Goal: Information Seeking & Learning: Learn about a topic

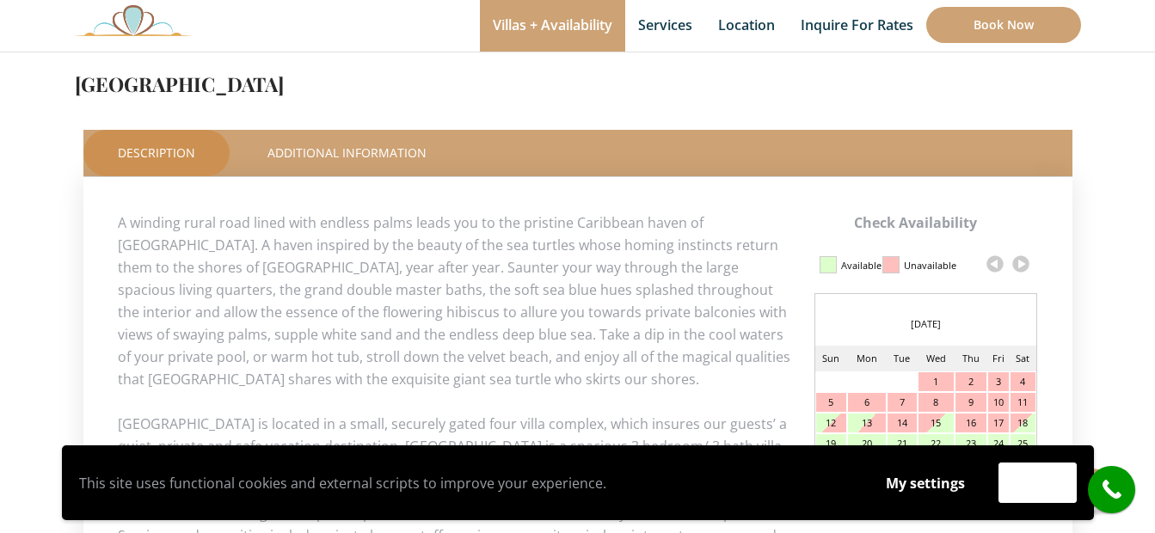
scroll to position [774, 0]
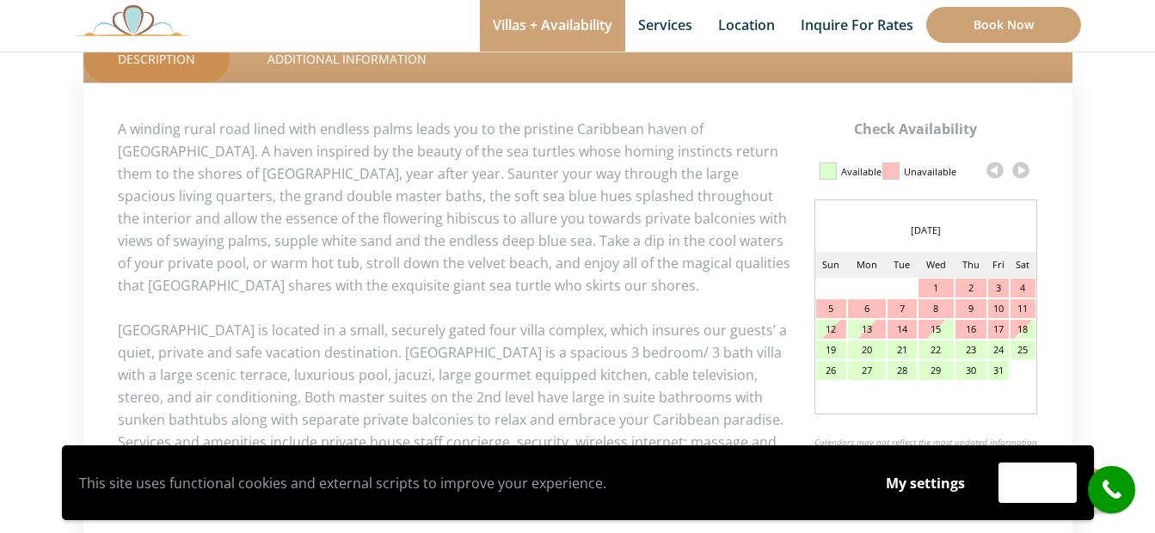
click at [1019, 167] on link at bounding box center [1021, 170] width 26 height 26
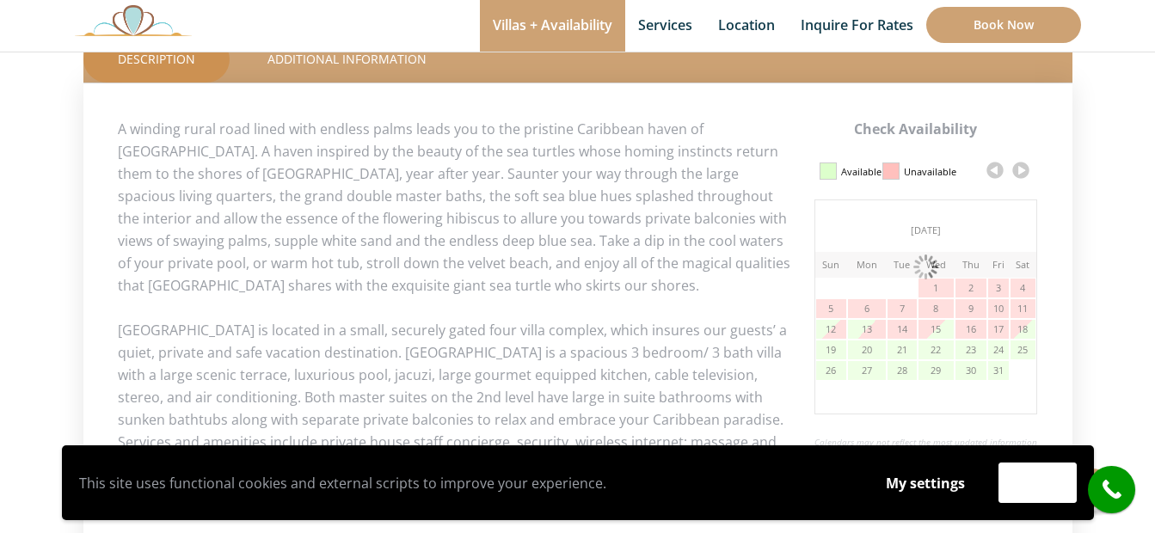
click at [1019, 169] on link at bounding box center [1021, 170] width 26 height 26
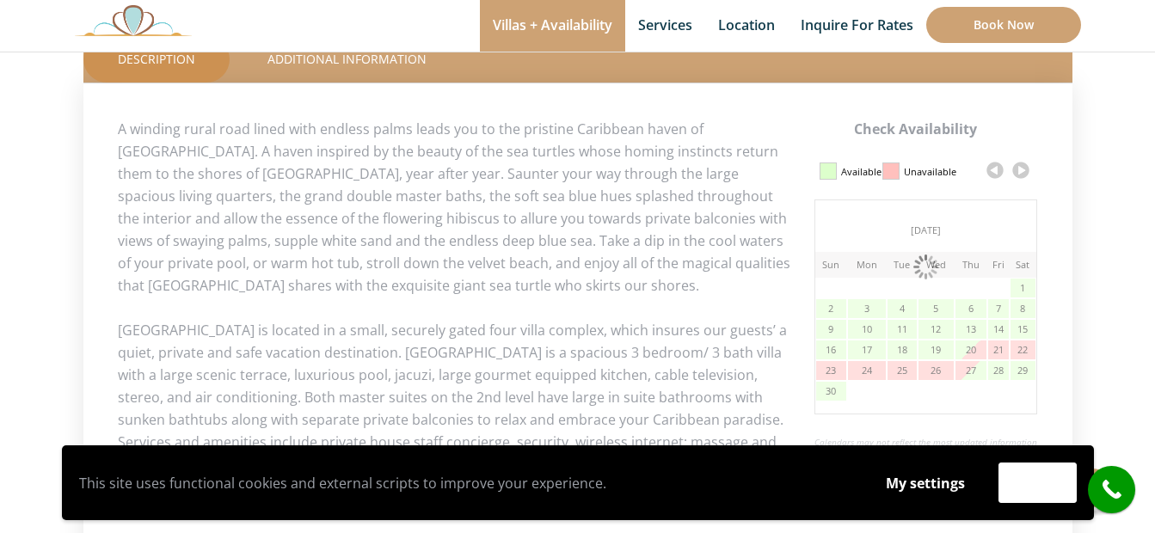
click at [1019, 169] on link at bounding box center [1021, 170] width 26 height 26
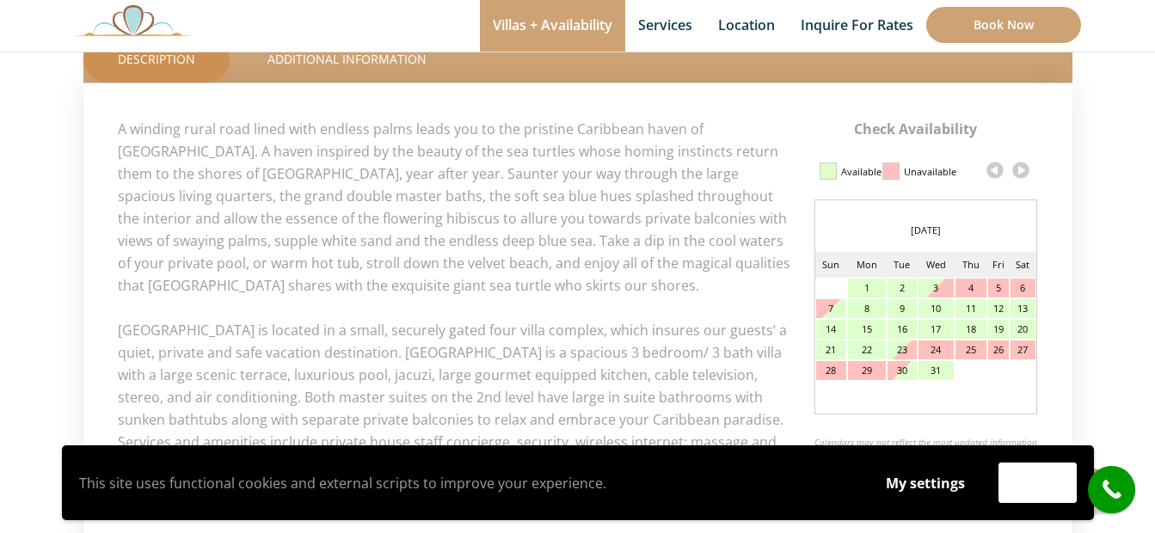
click at [998, 165] on link at bounding box center [995, 170] width 26 height 26
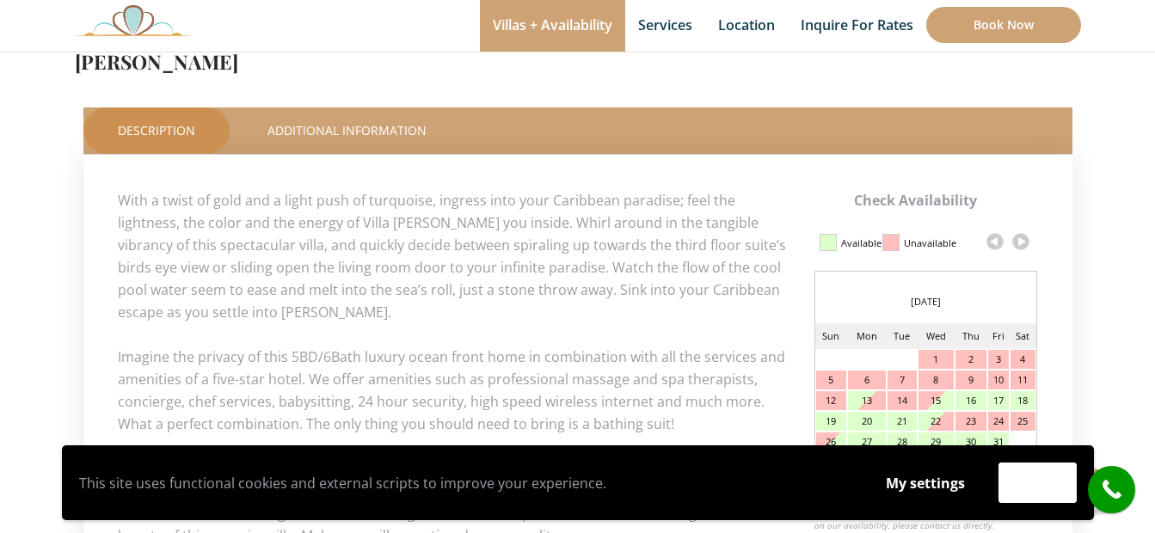
scroll to position [688, 0]
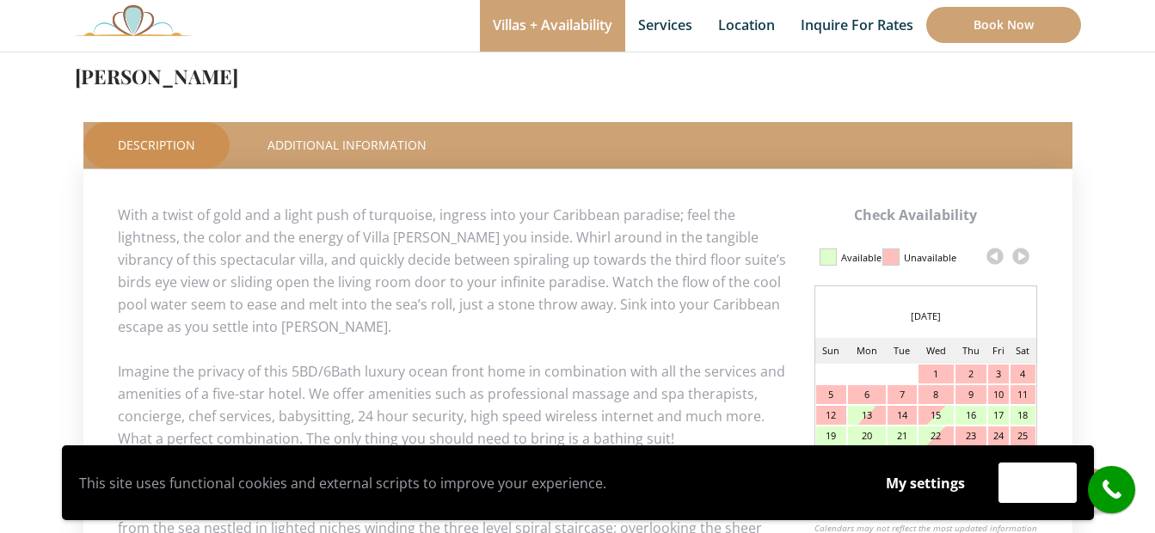
click at [1019, 257] on link at bounding box center [1021, 256] width 26 height 26
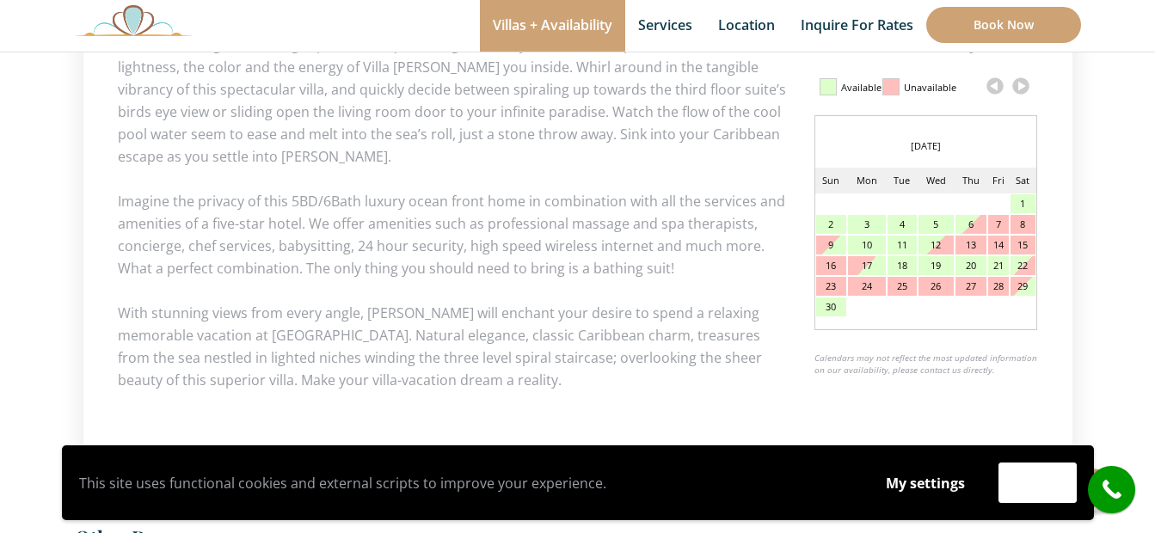
scroll to position [860, 0]
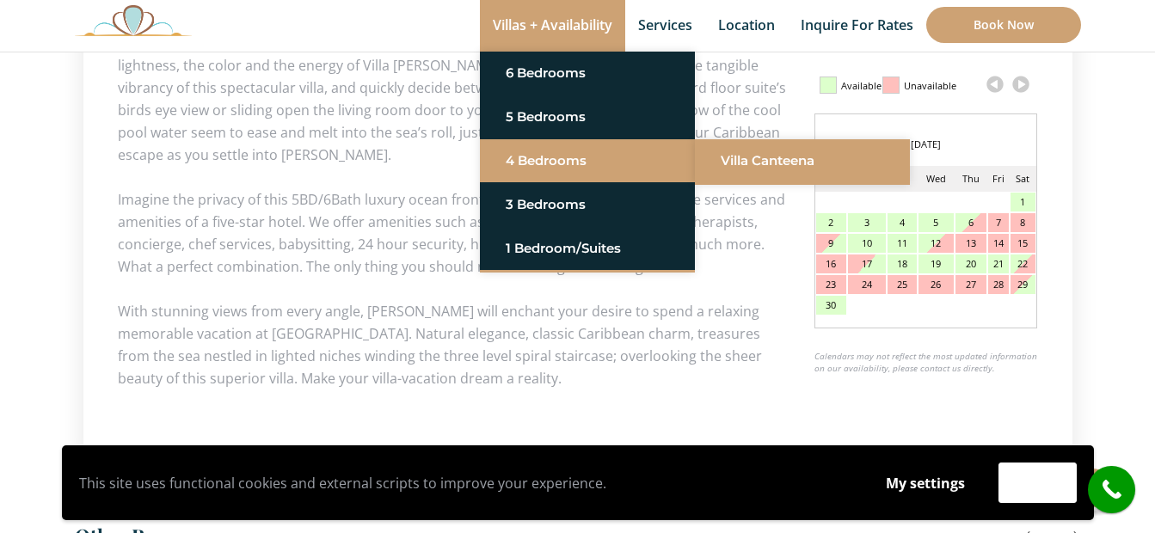
click at [737, 167] on link "Villa Canteena" at bounding box center [802, 160] width 163 height 31
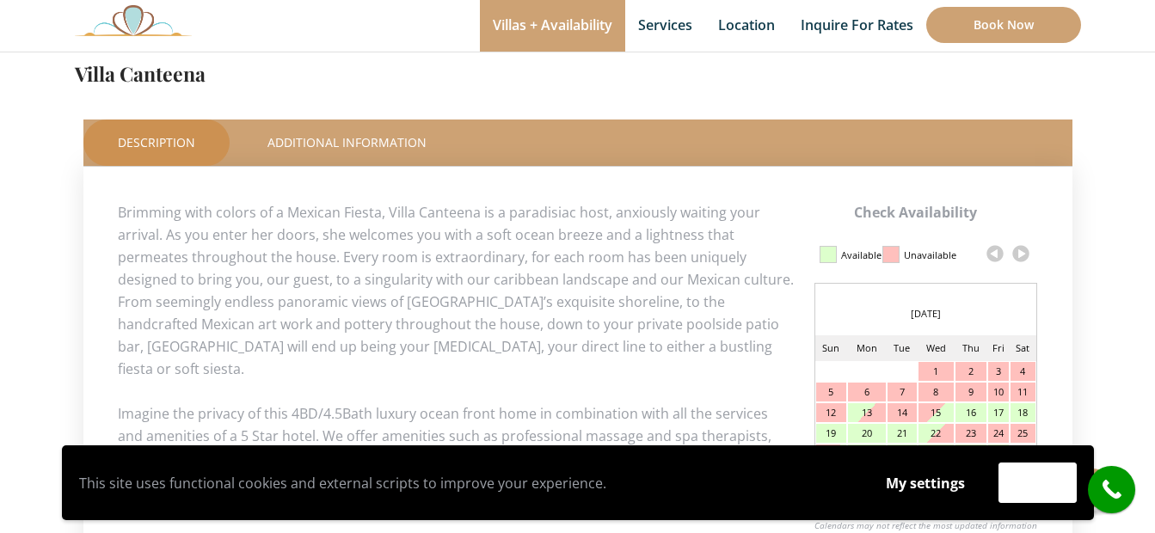
scroll to position [774, 0]
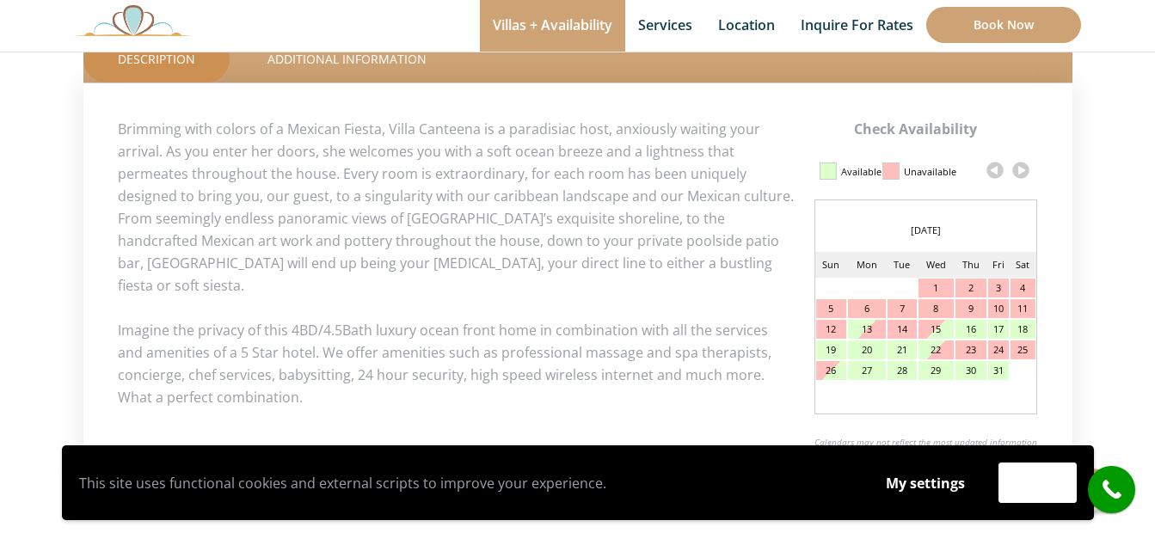
click at [1027, 177] on link at bounding box center [1021, 170] width 26 height 26
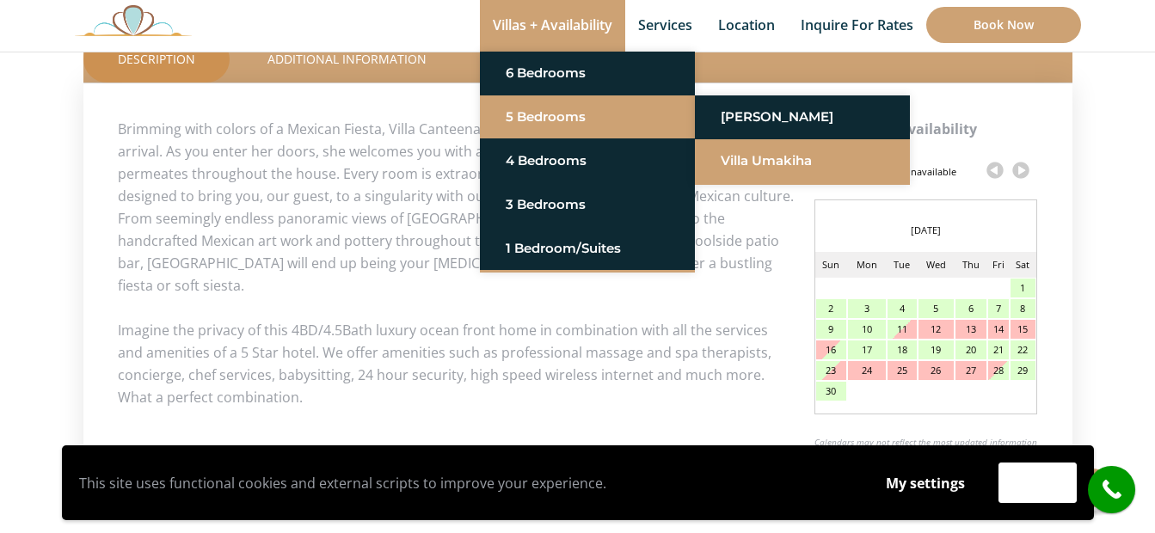
click at [776, 167] on link "Villa Umakiha" at bounding box center [802, 160] width 163 height 31
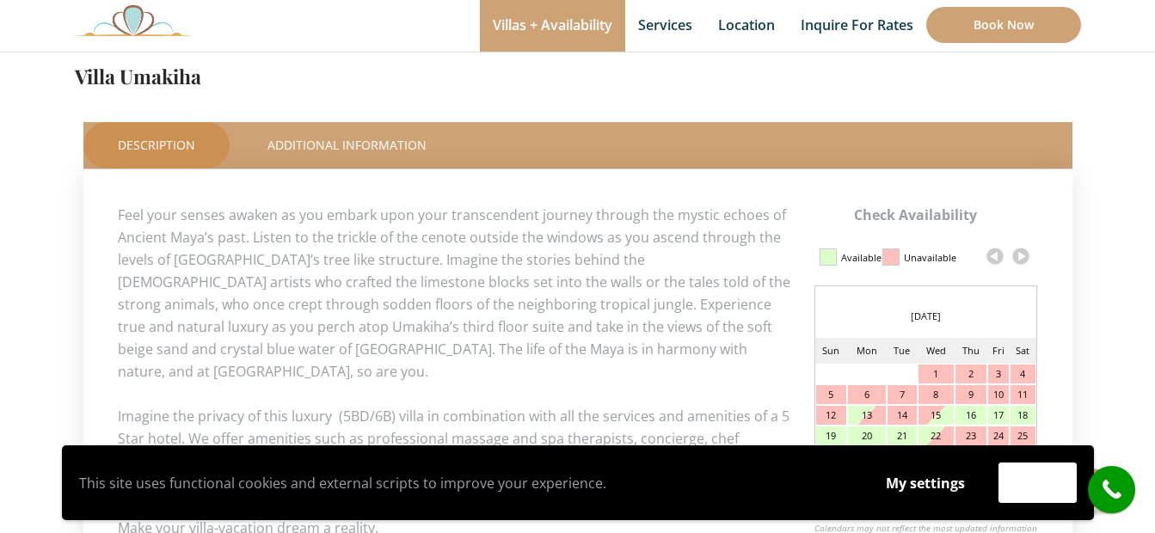
scroll to position [774, 0]
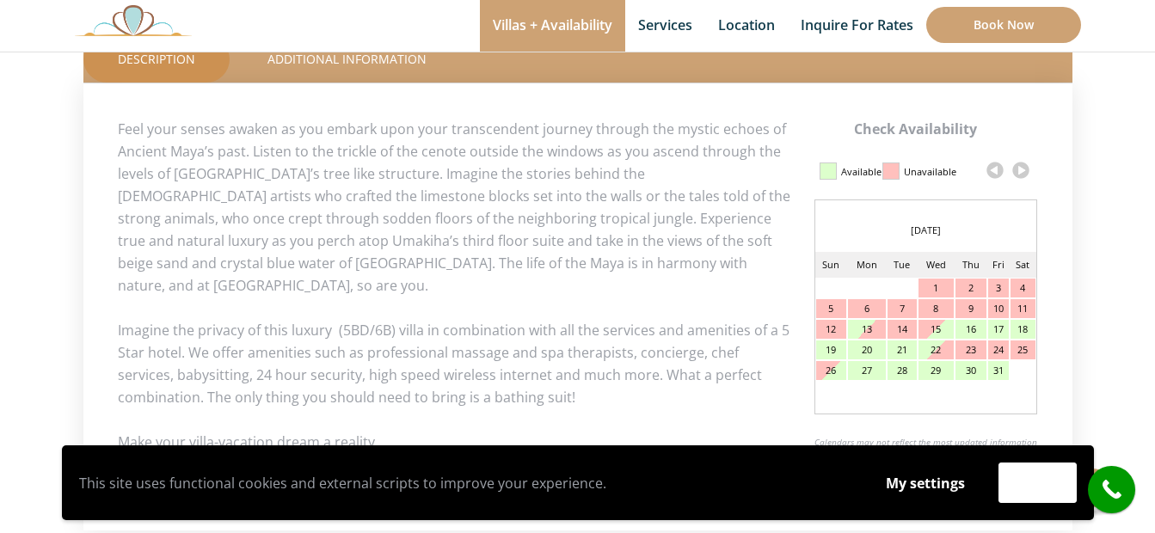
click at [1029, 175] on link at bounding box center [1021, 170] width 26 height 26
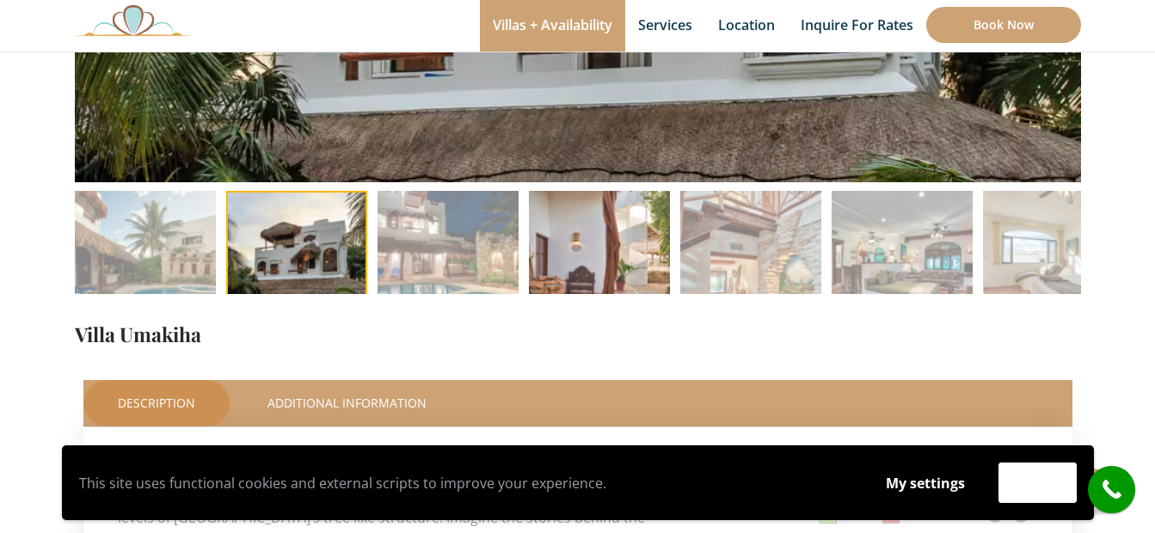
scroll to position [516, 0]
